Goal: Information Seeking & Learning: Check status

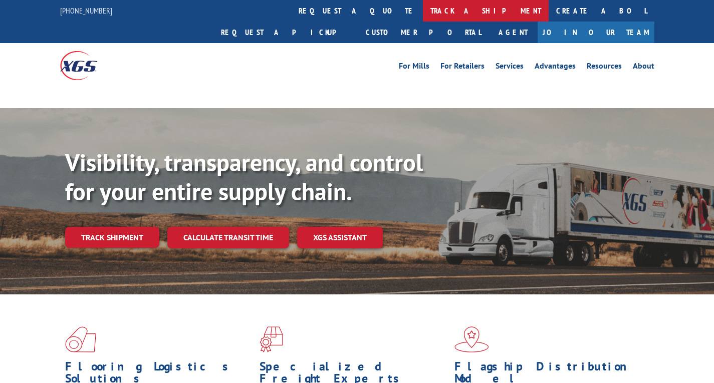
click at [423, 14] on link "track a shipment" at bounding box center [486, 11] width 126 height 22
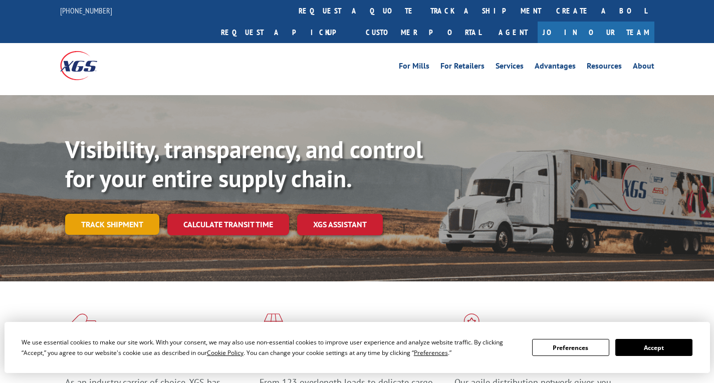
click at [143, 214] on link "Track shipment" at bounding box center [112, 224] width 94 height 21
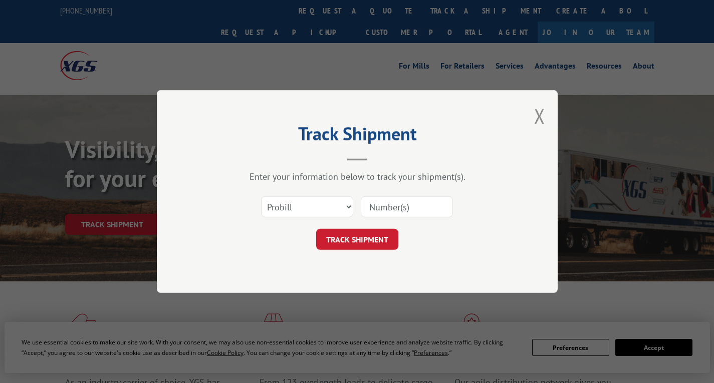
click at [393, 212] on input at bounding box center [407, 206] width 92 height 21
paste input "17606577"
type input "17606577"
click at [377, 239] on button "TRACK SHIPMENT" at bounding box center [357, 239] width 82 height 21
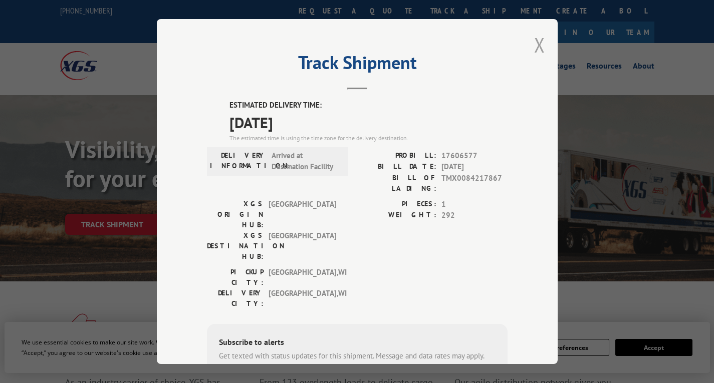
click at [537, 46] on button "Close modal" at bounding box center [539, 45] width 11 height 27
